Goal: Task Accomplishment & Management: Use online tool/utility

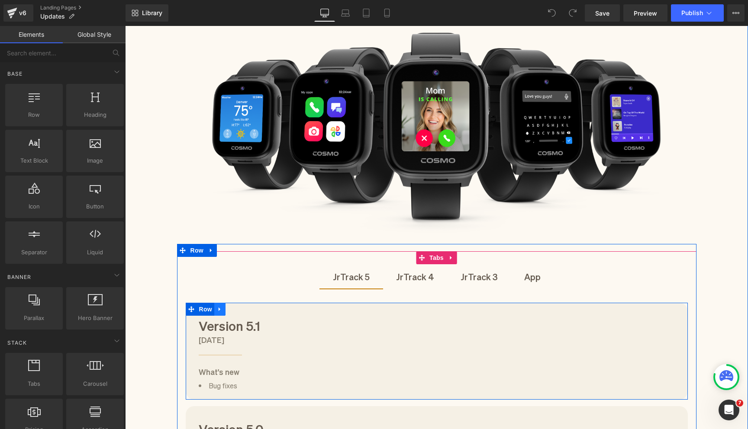
click at [219, 306] on icon at bounding box center [220, 309] width 6 height 6
click at [235, 309] on link at bounding box center [231, 309] width 11 height 13
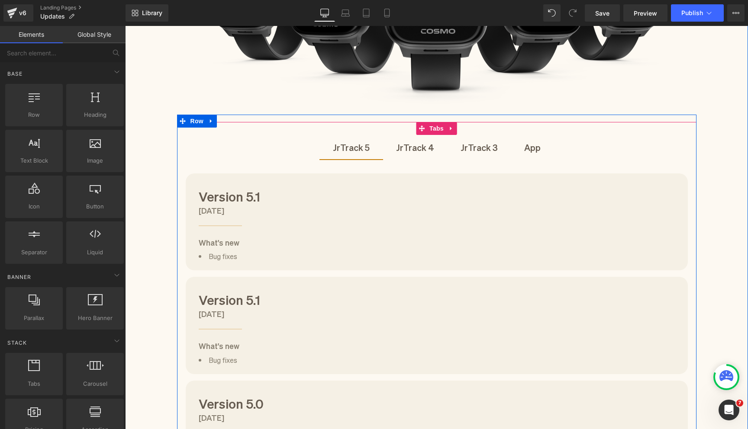
scroll to position [264, 0]
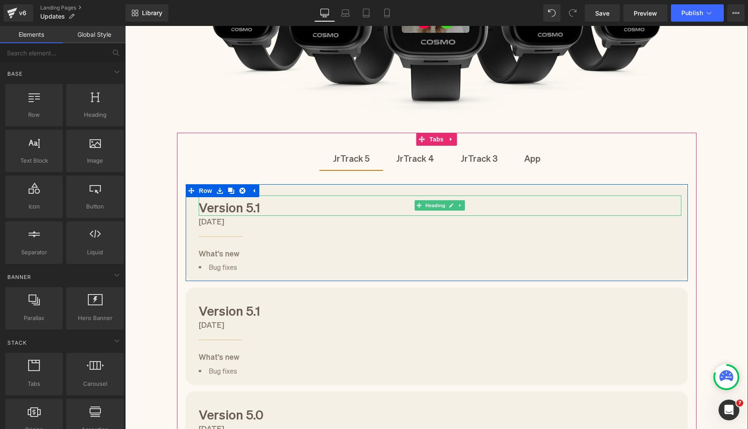
click at [257, 209] on h1 "Version 5.1" at bounding box center [440, 207] width 483 height 18
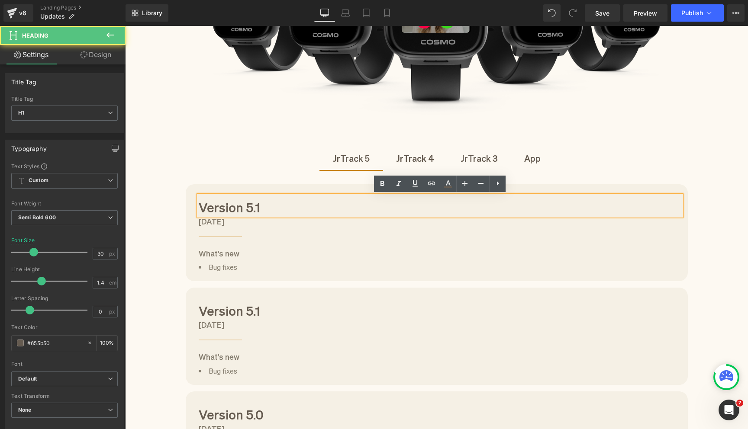
click at [261, 209] on h1 "Version 5.1" at bounding box center [440, 207] width 483 height 18
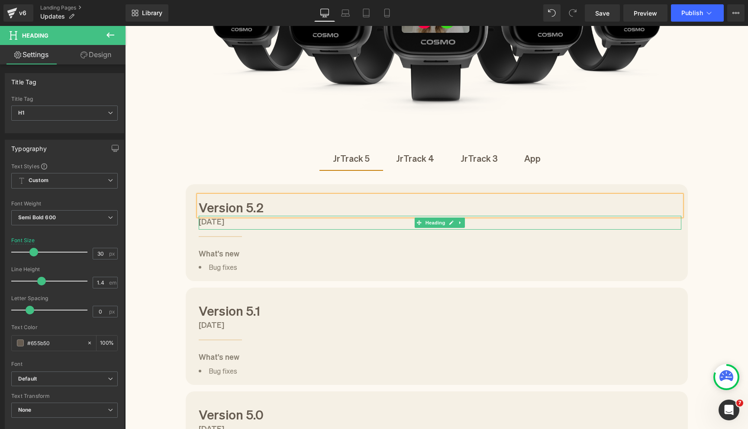
click at [206, 225] on h1 "[DATE]" at bounding box center [440, 221] width 483 height 11
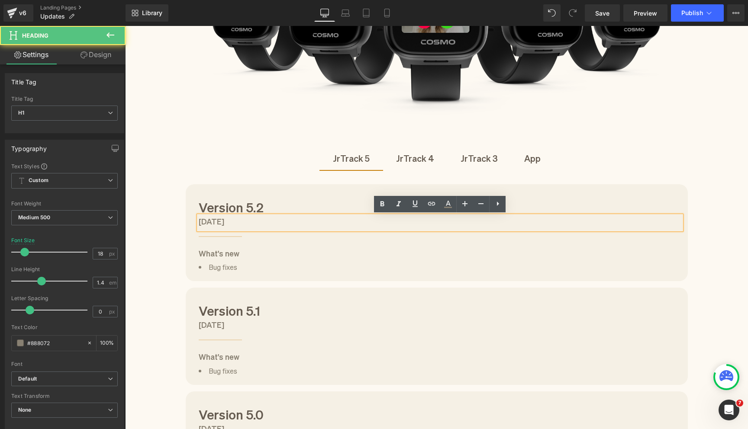
click at [208, 224] on h1 "[DATE]" at bounding box center [440, 221] width 483 height 11
click at [223, 224] on h1 "[DATE]" at bounding box center [440, 221] width 483 height 11
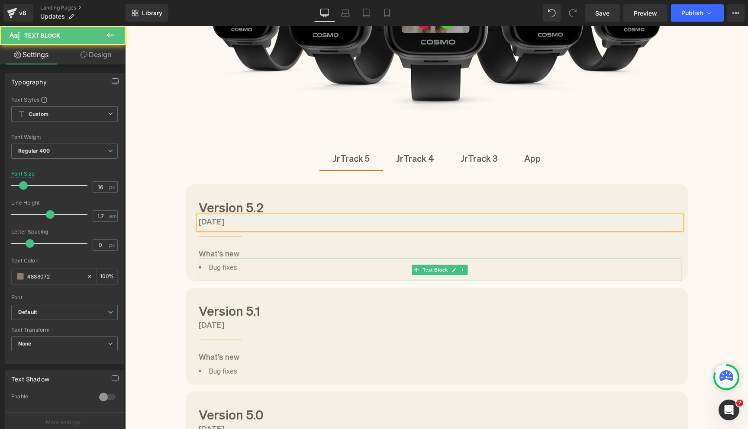
click at [226, 268] on li "Bug fixes" at bounding box center [440, 267] width 483 height 12
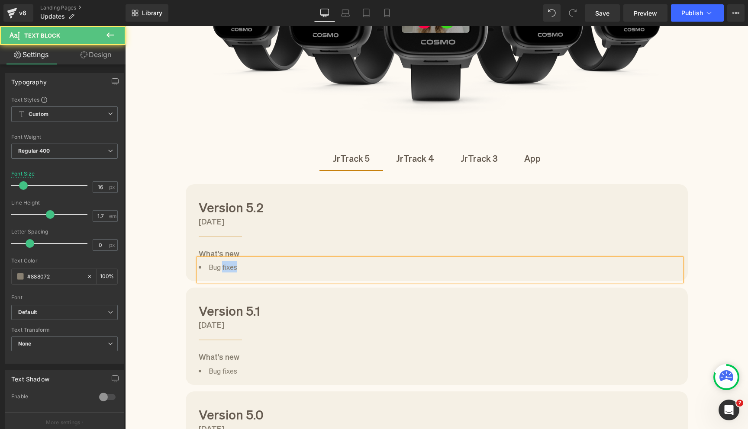
click at [226, 268] on li "Bug fixes" at bounding box center [440, 267] width 483 height 12
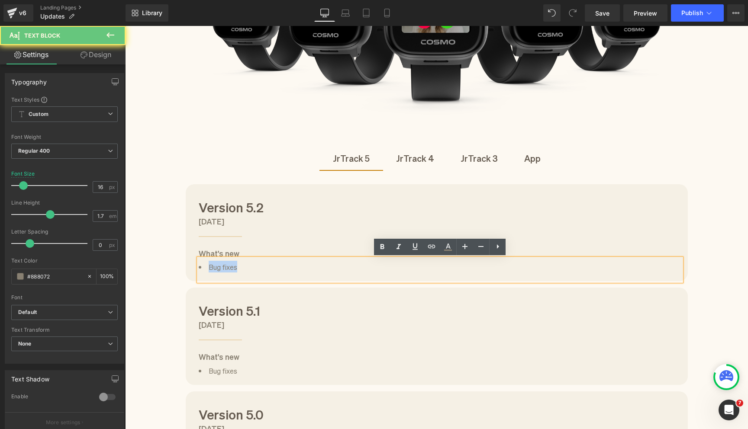
click at [226, 268] on li "Bug fixes" at bounding box center [440, 267] width 483 height 12
click at [208, 268] on li "Bug fixes" at bounding box center [440, 267] width 483 height 12
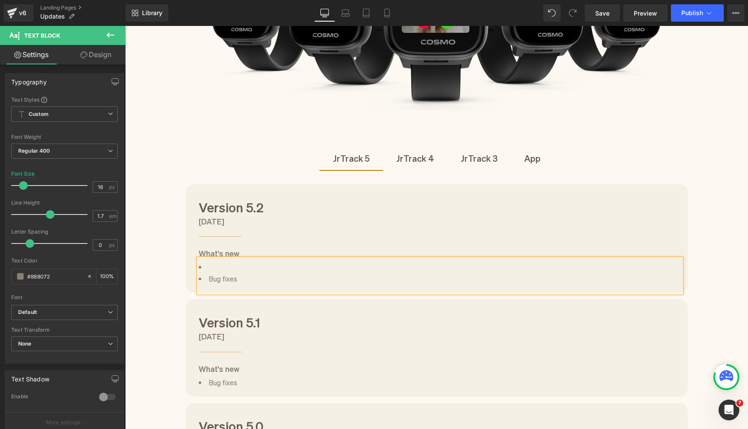
click at [212, 267] on li at bounding box center [440, 267] width 483 height 12
click at [149, 313] on div "Updates Heading See what's new in the latest releases for both JrTrack and the …" at bounding box center [436, 253] width 623 height 828
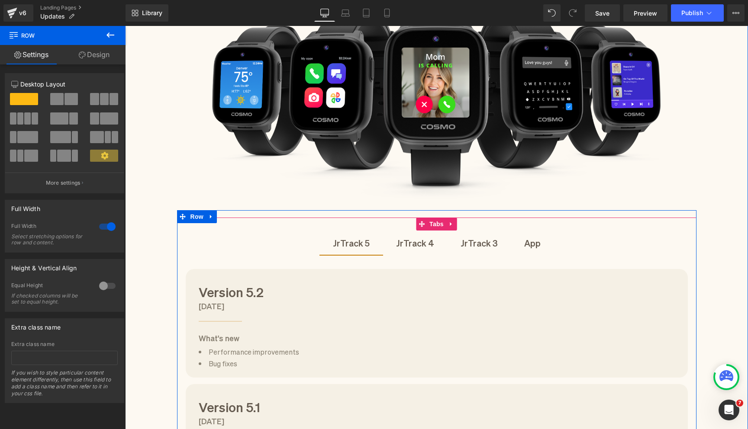
scroll to position [84, 0]
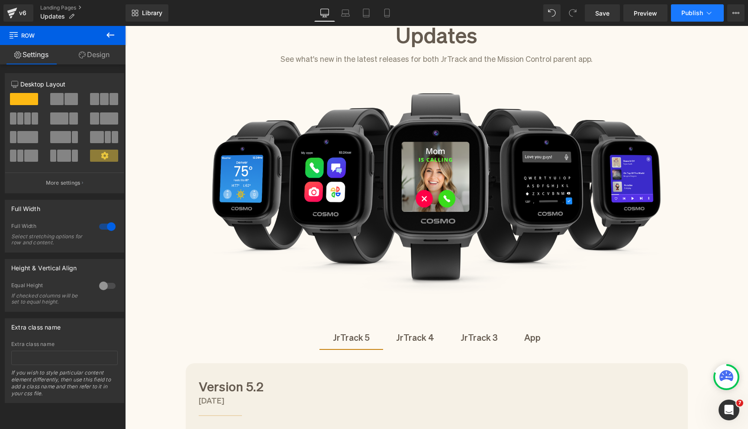
click at [686, 19] on button "Publish" at bounding box center [697, 12] width 53 height 17
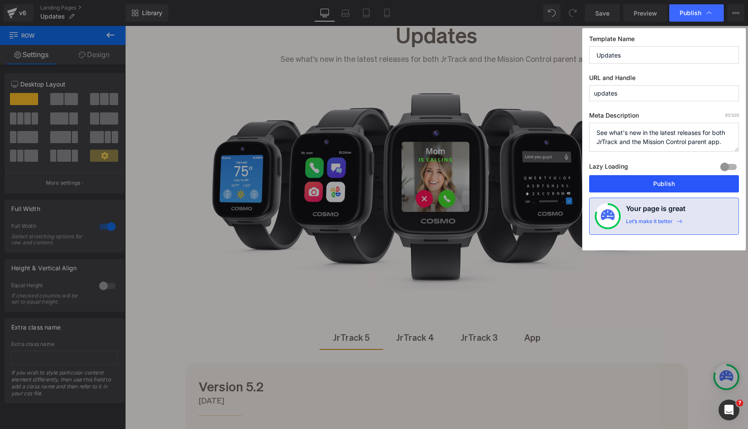
click at [653, 180] on button "Publish" at bounding box center [664, 183] width 150 height 17
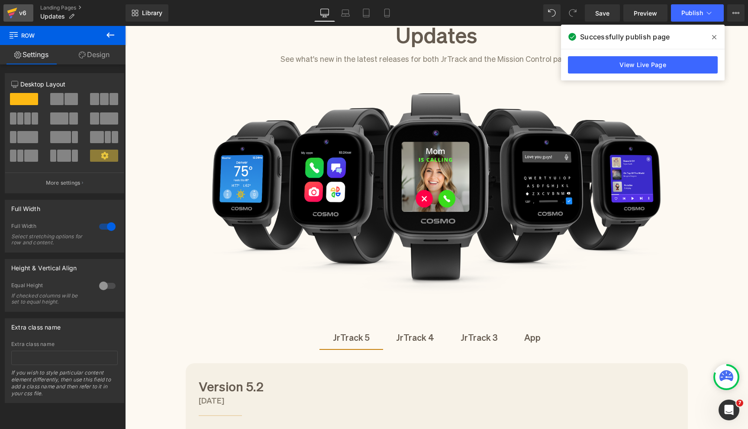
click at [19, 10] on div "v6" at bounding box center [22, 12] width 11 height 11
